Goal: Task Accomplishment & Management: Manage account settings

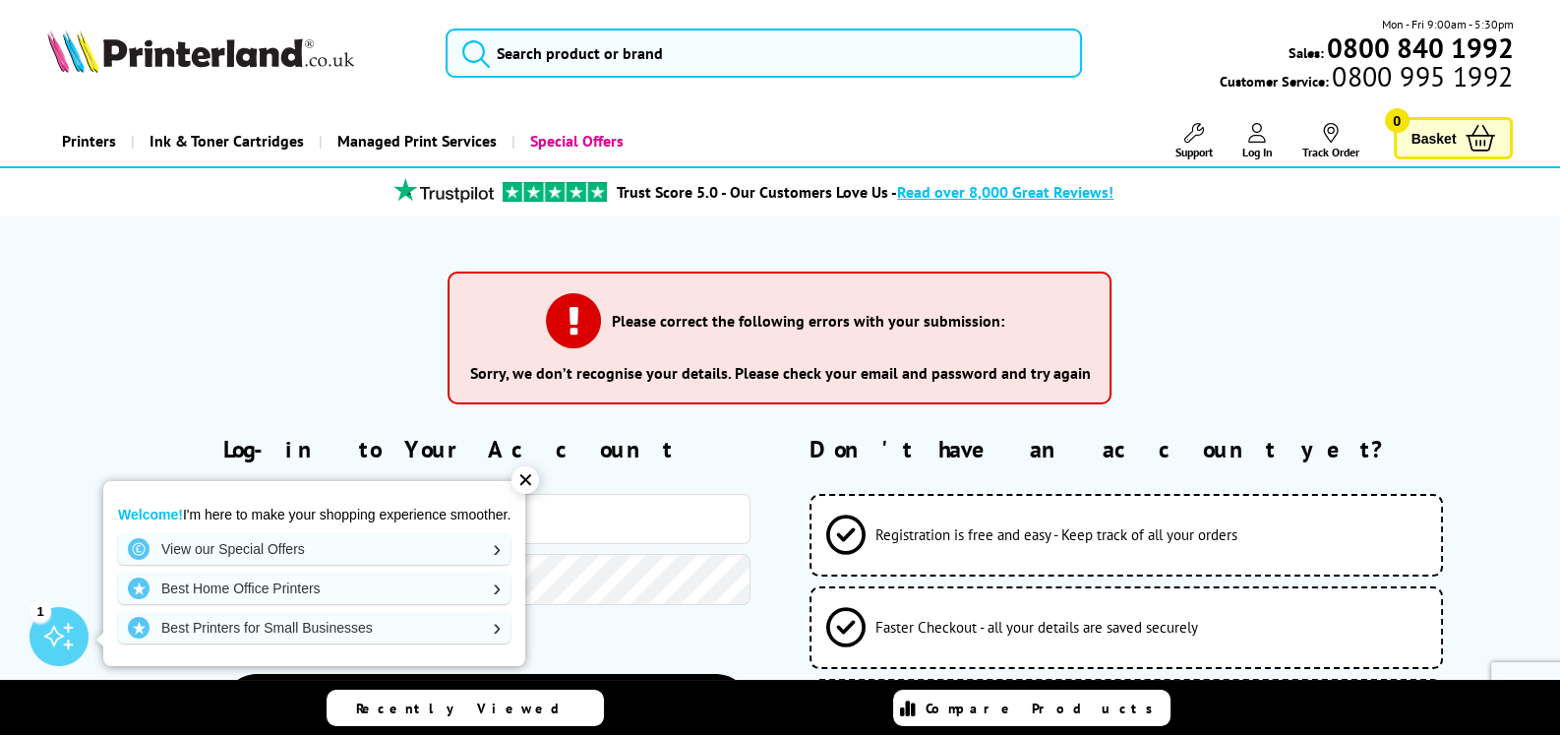
click at [531, 471] on div "✕" at bounding box center [526, 480] width 28 height 28
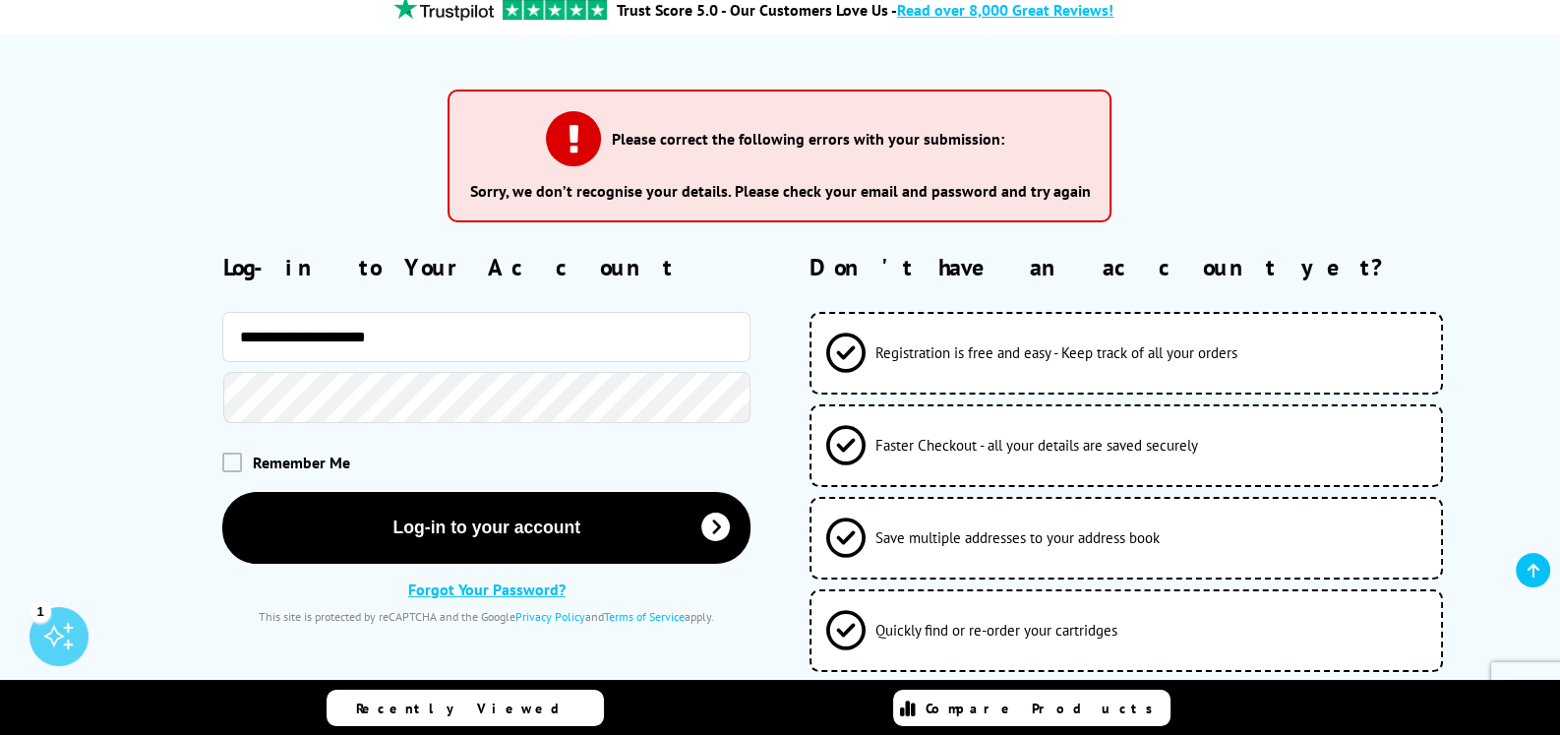
scroll to position [196, 0]
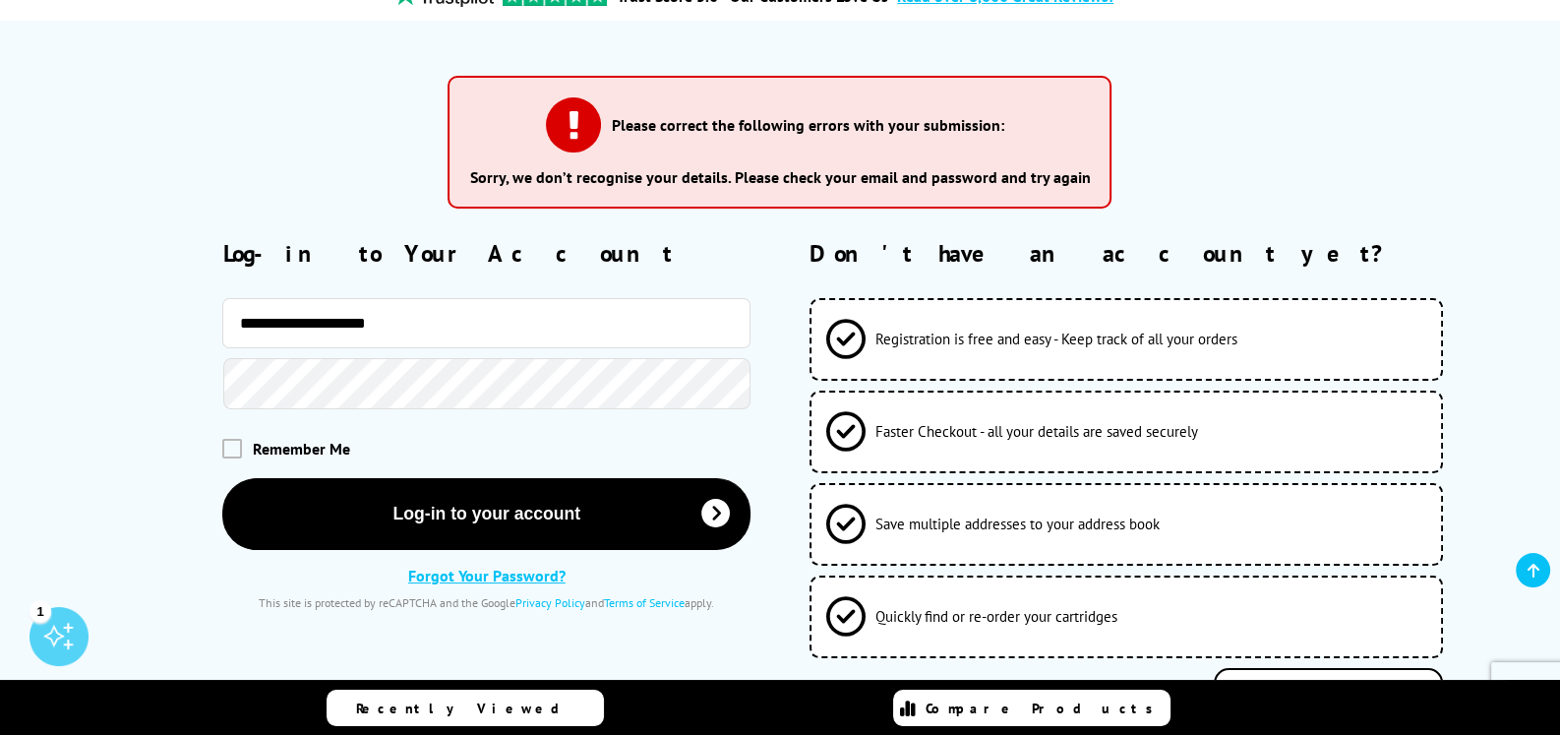
click at [280, 442] on span "Remember Me" at bounding box center [300, 449] width 97 height 20
click at [249, 442] on div "Remember Me" at bounding box center [486, 449] width 528 height 20
click at [225, 447] on span at bounding box center [232, 449] width 20 height 20
click at [226, 442] on input "checkbox" at bounding box center [226, 442] width 0 height 0
click at [176, 368] on div at bounding box center [399, 383] width 704 height 51
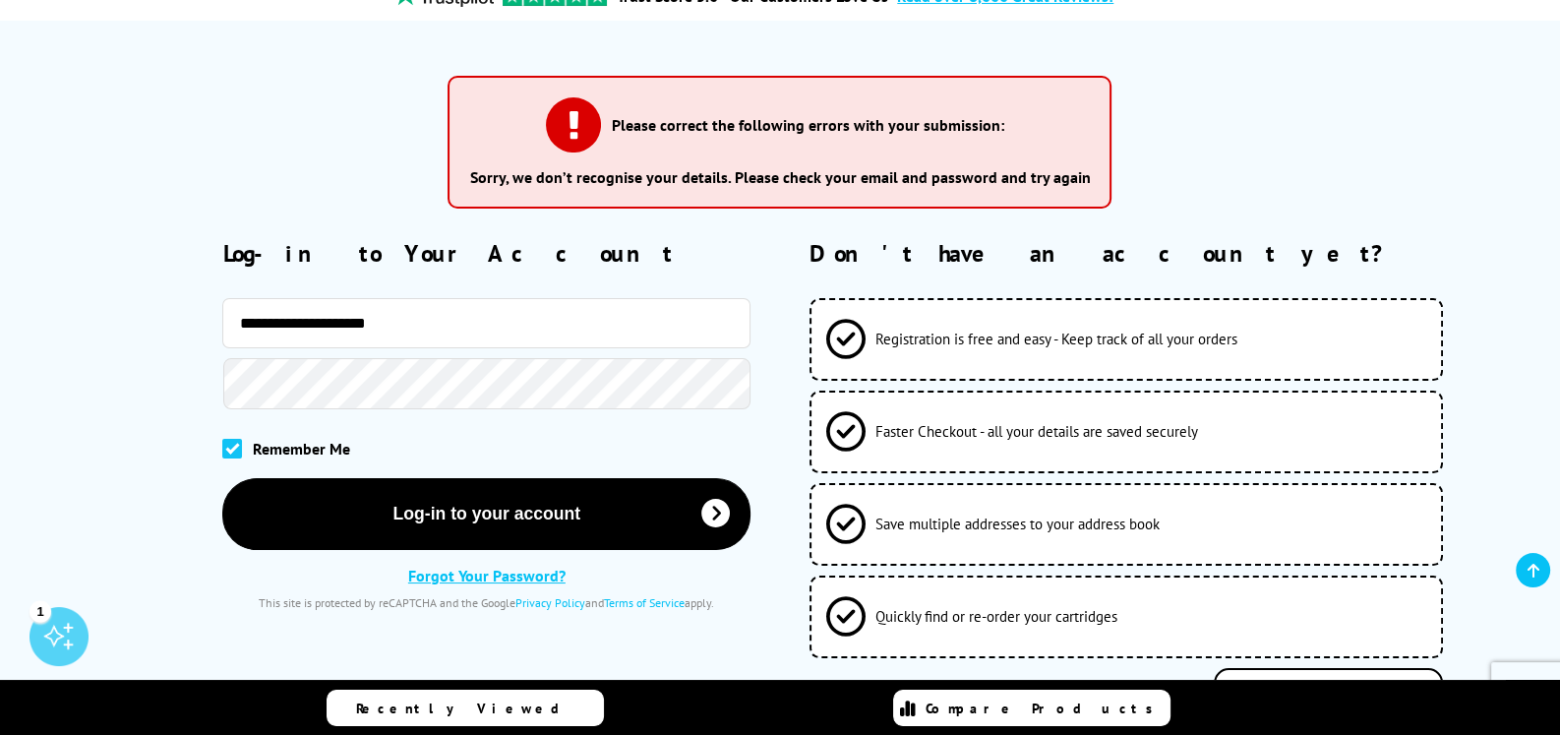
click at [523, 574] on link "Forgot Your Password?" at bounding box center [486, 576] width 157 height 20
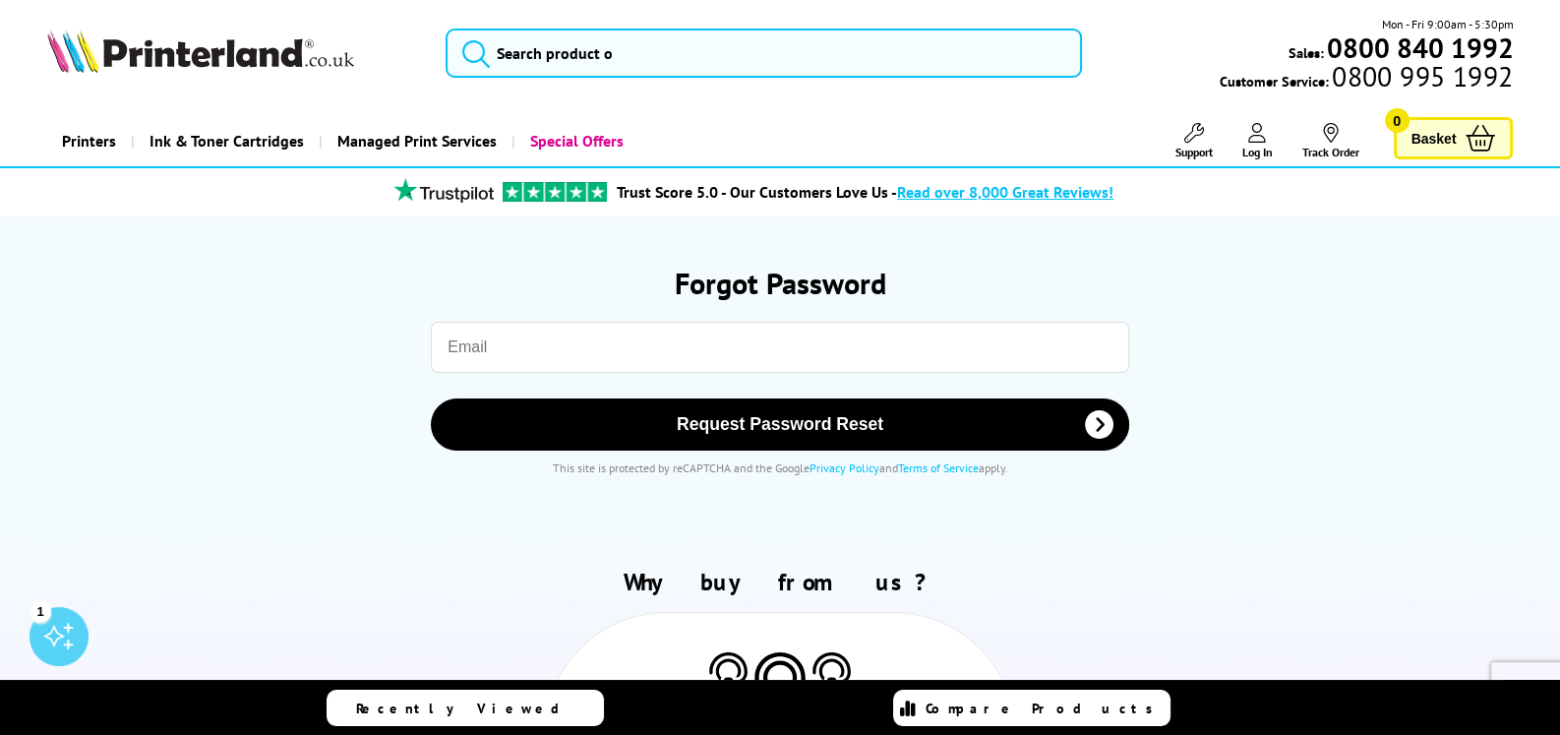
click at [590, 348] on input "email" at bounding box center [780, 347] width 698 height 51
click at [585, 354] on input "email" at bounding box center [780, 347] width 698 height 51
type input "[PERSON_NAME][EMAIL_ADDRESS][DOMAIN_NAME]"
click at [548, 255] on section "Forgot Password Please correct the following errors with your submission: [PERS…" at bounding box center [780, 379] width 1467 height 326
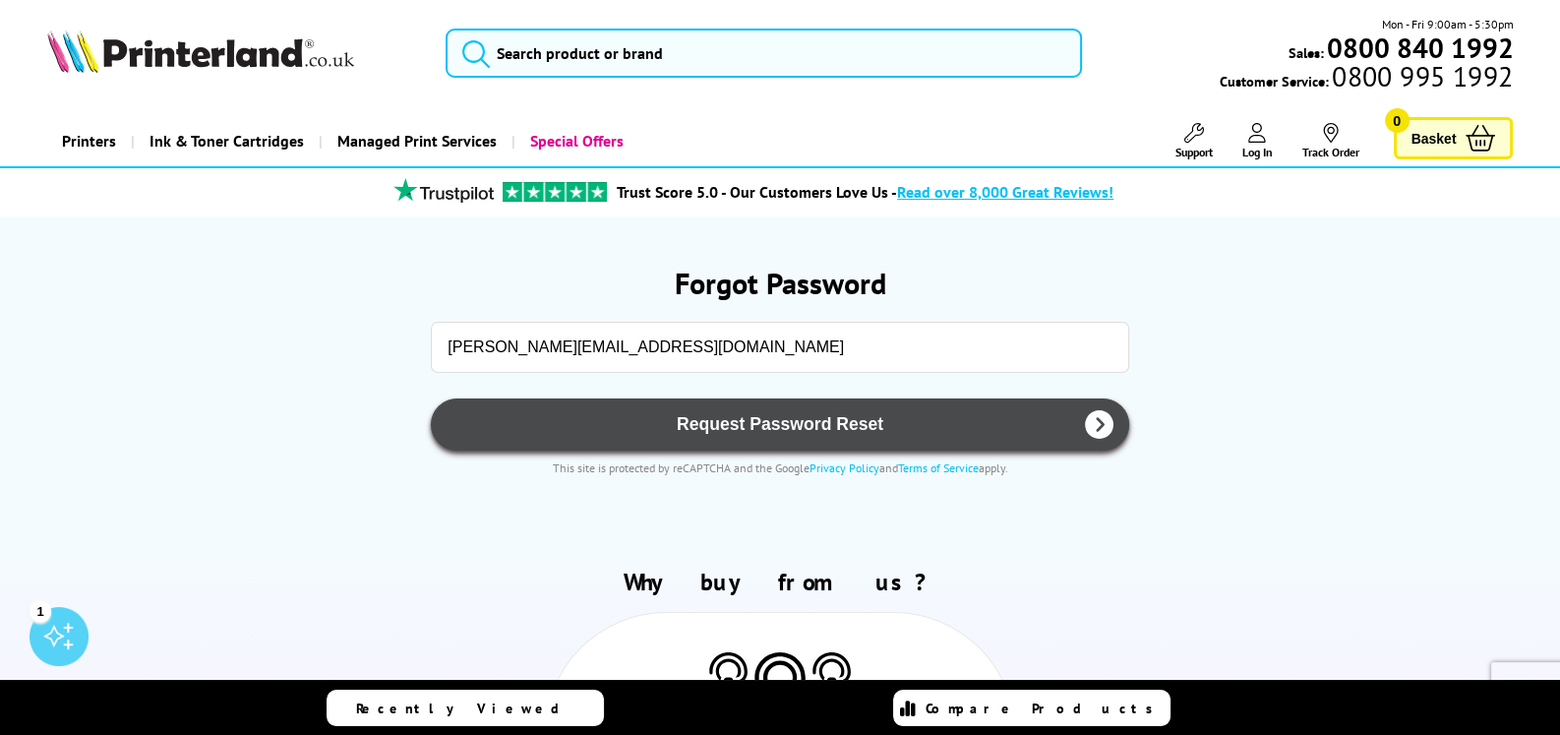
click at [587, 423] on span "Request Password Reset" at bounding box center [780, 424] width 646 height 21
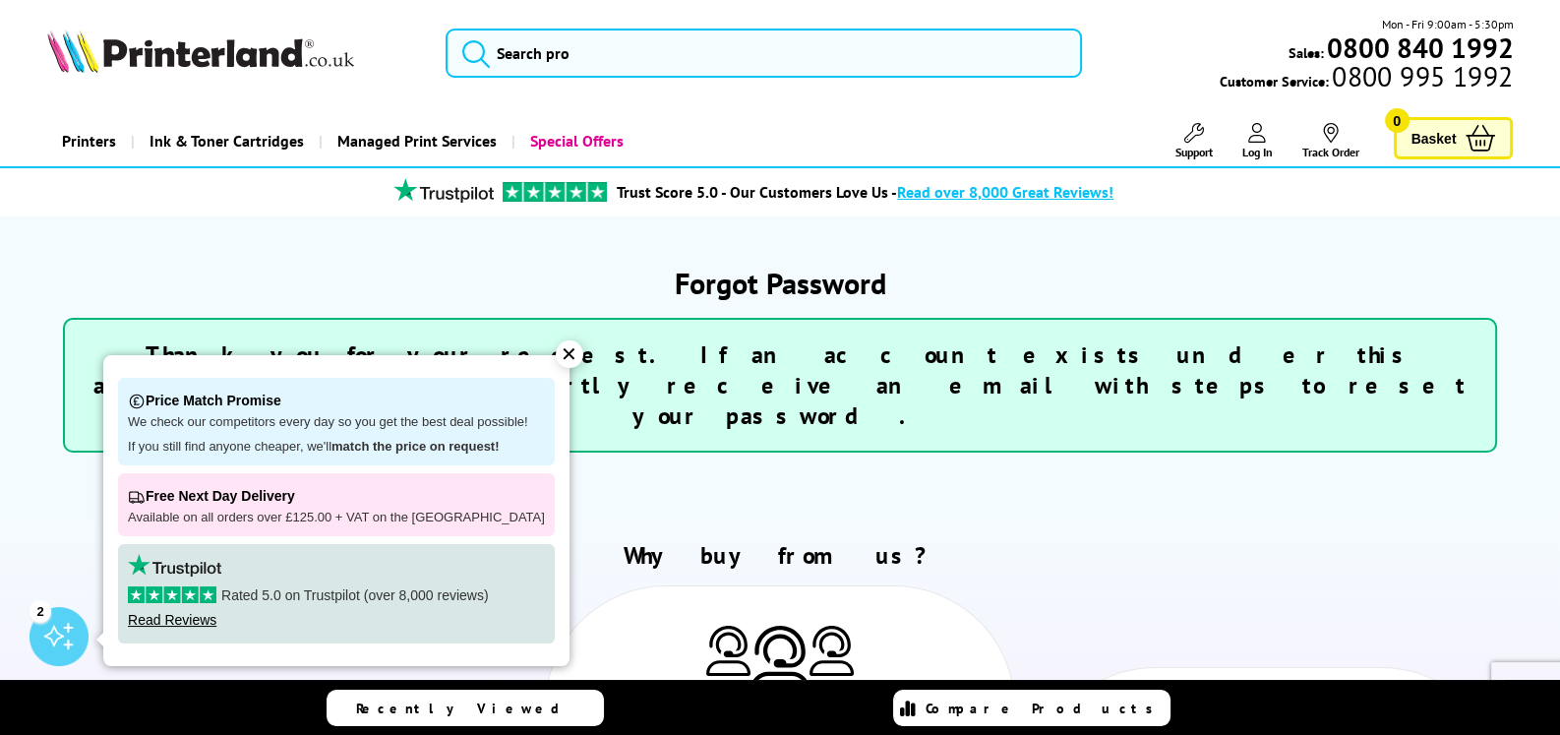
click at [560, 356] on div "✕" at bounding box center [570, 354] width 28 height 28
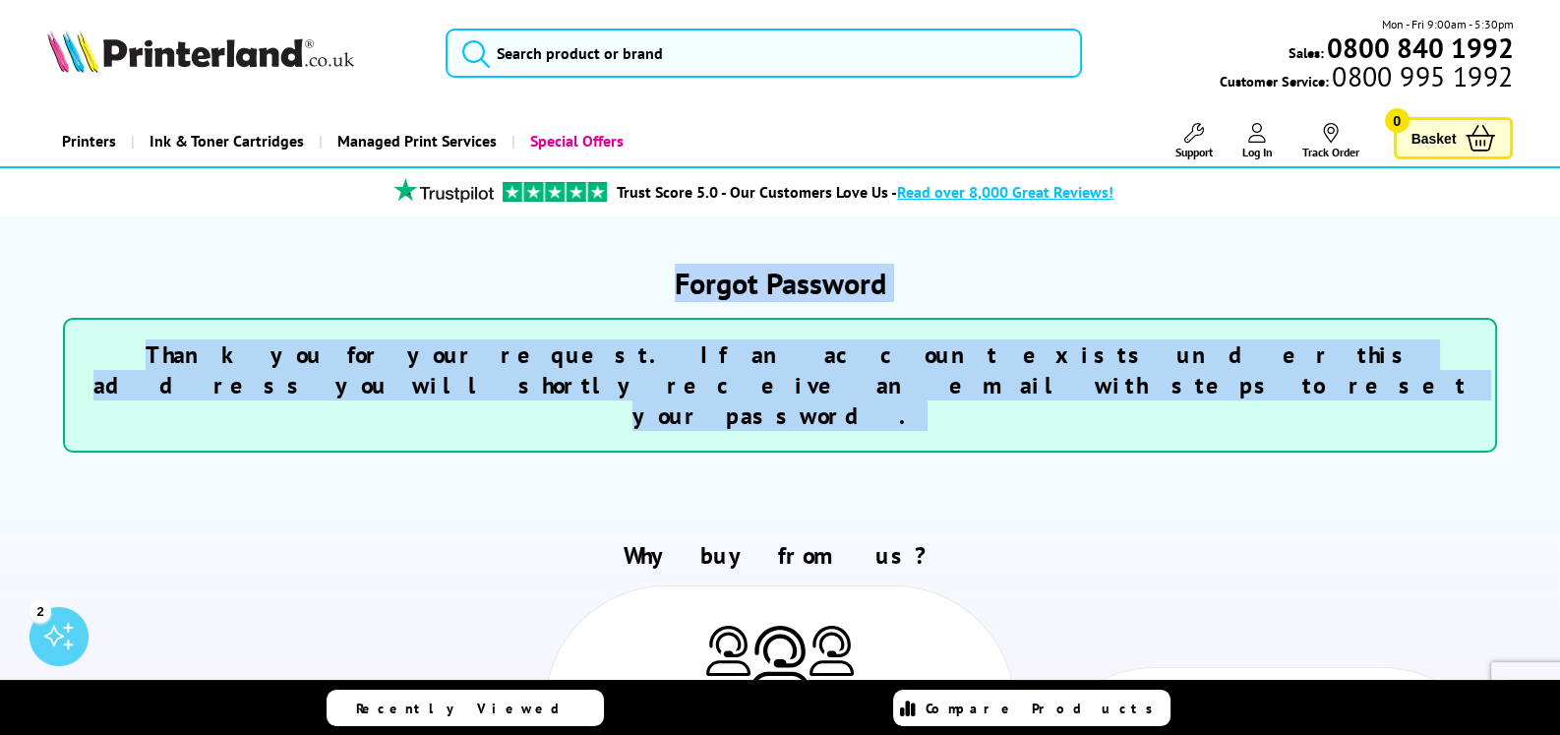
drag, startPoint x: 678, startPoint y: 277, endPoint x: 1458, endPoint y: 368, distance: 785.4
click at [1458, 368] on section "Forgot Password Thank you for your request. If an account exists under this add…" at bounding box center [780, 365] width 1467 height 299
